Goal: Browse casually

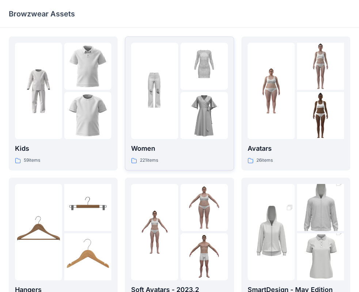
click at [186, 154] on p "Women" at bounding box center [179, 148] width 96 height 10
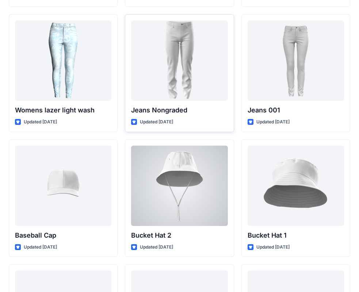
scroll to position [5491, 0]
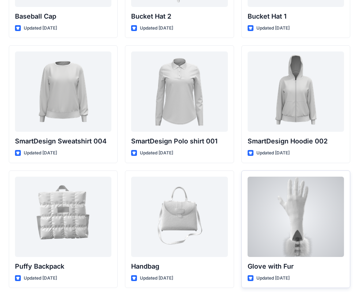
click at [311, 185] on div at bounding box center [295, 217] width 96 height 80
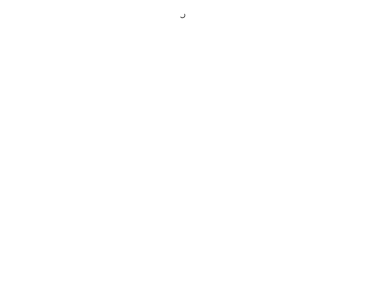
click at [311, 185] on div at bounding box center [182, 146] width 365 height 292
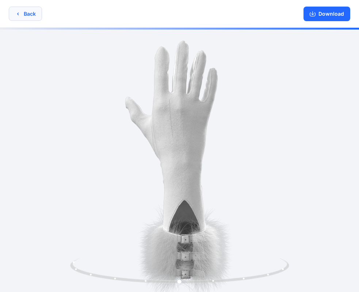
click at [30, 15] on button "Back" at bounding box center [25, 14] width 33 height 14
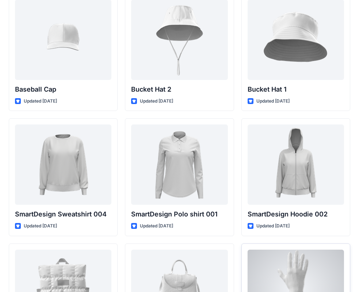
scroll to position [5381, 0]
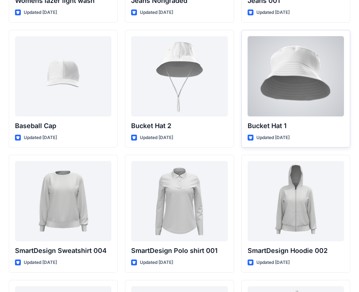
click at [277, 107] on div at bounding box center [295, 76] width 96 height 80
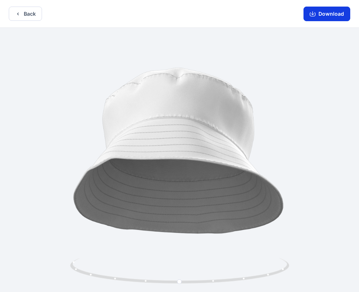
click at [325, 16] on button "Download" at bounding box center [326, 14] width 47 height 15
